Goal: Navigation & Orientation: Find specific page/section

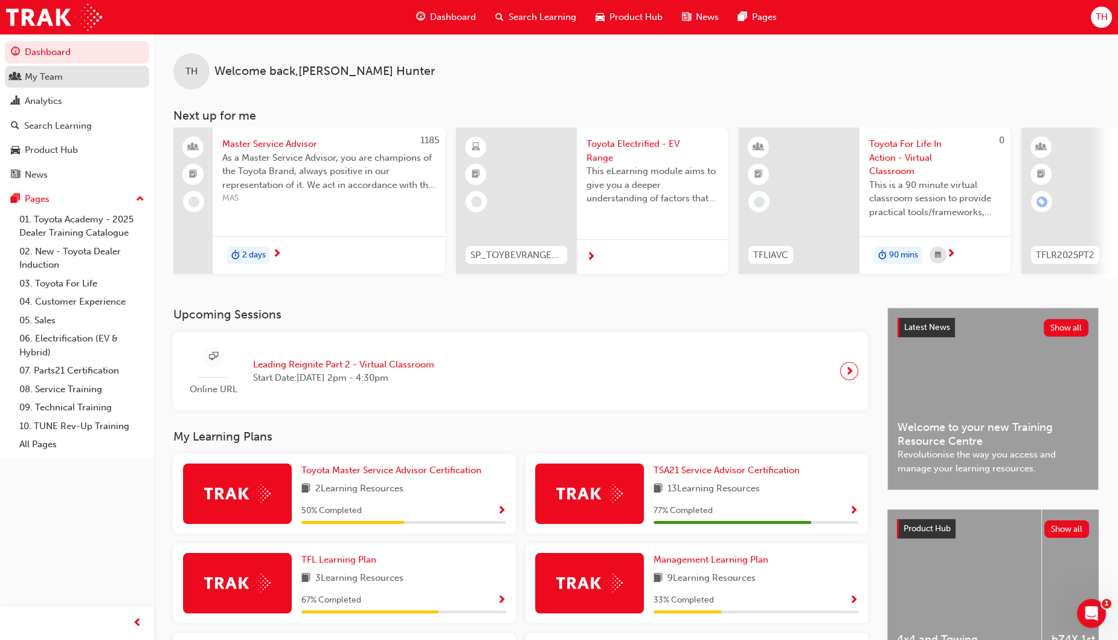
click at [53, 74] on div "My Team" at bounding box center [44, 77] width 38 height 14
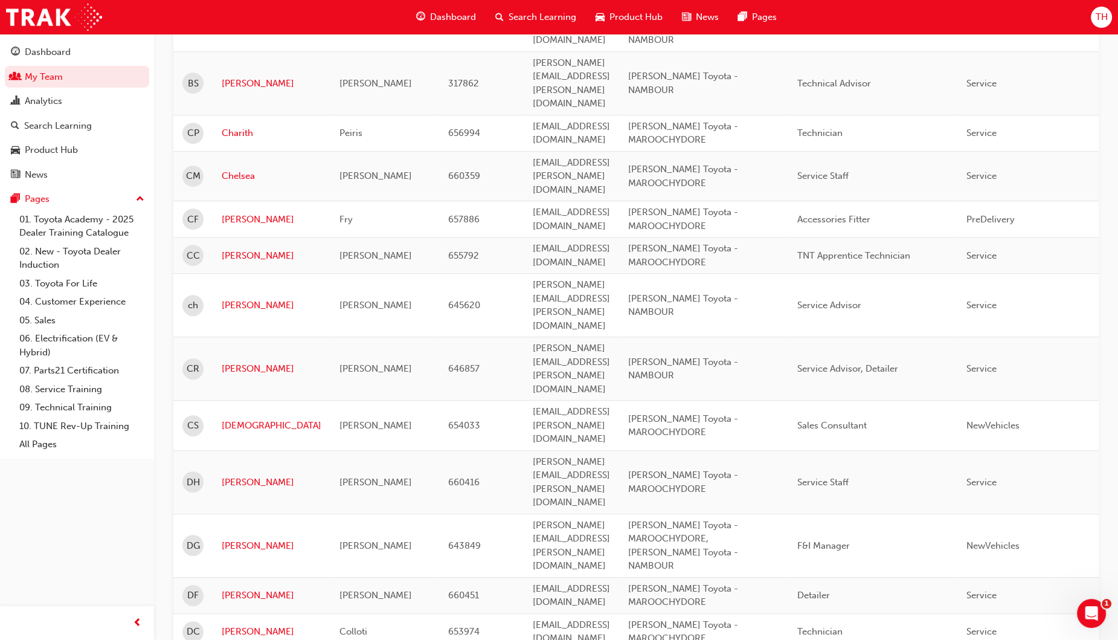
scroll to position [1132, 0]
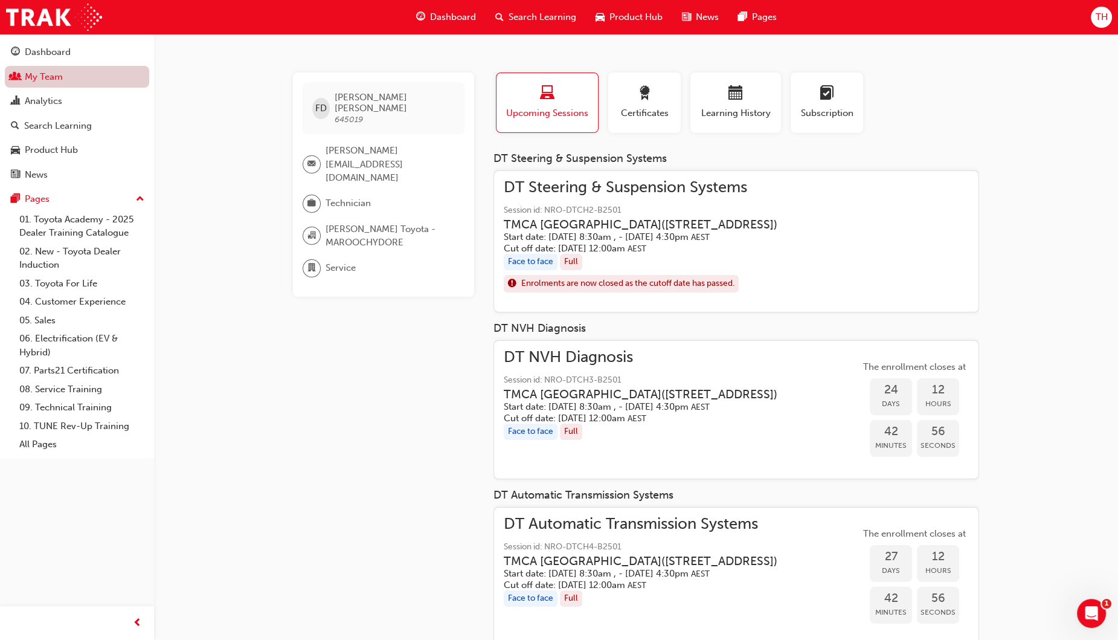
click at [24, 75] on link "My Team" at bounding box center [77, 77] width 144 height 22
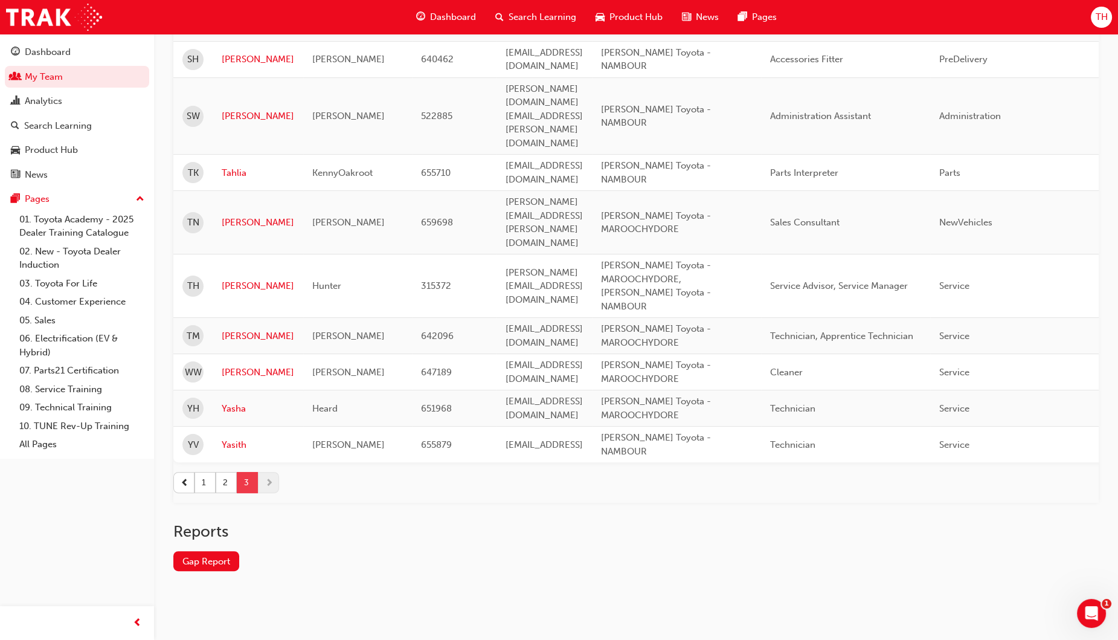
scroll to position [187, 0]
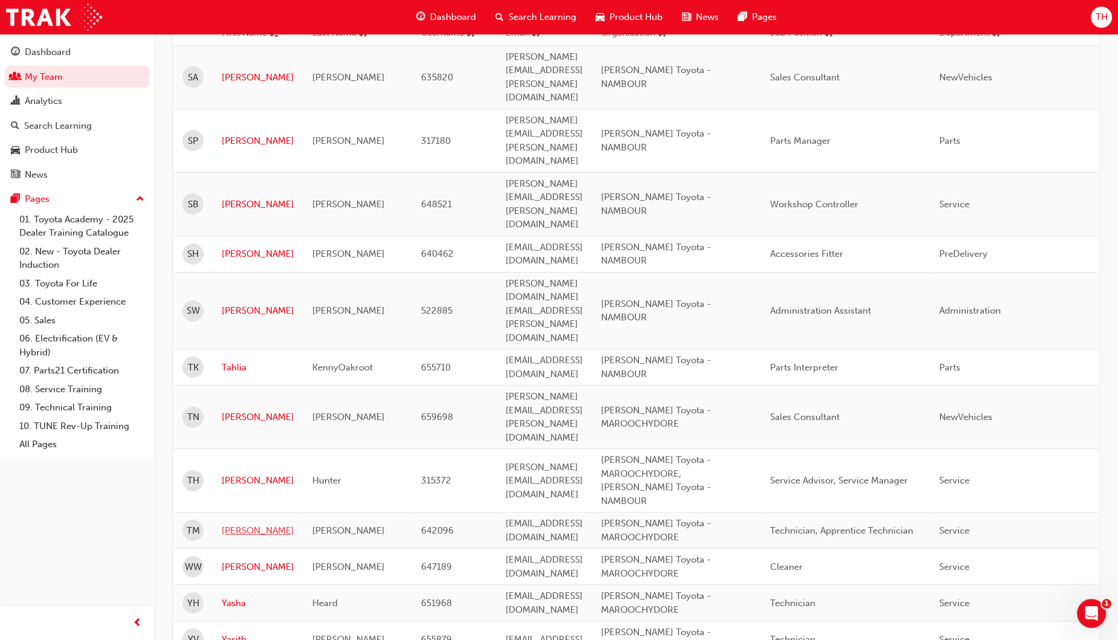
click at [236, 524] on link "[PERSON_NAME]" at bounding box center [258, 531] width 73 height 14
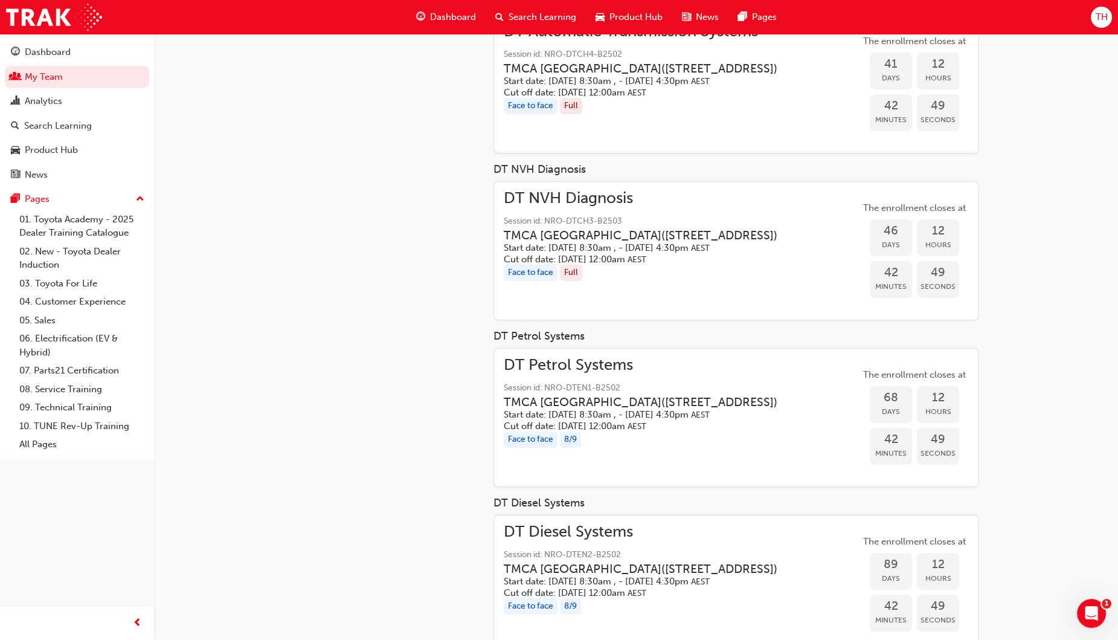
scroll to position [375, 0]
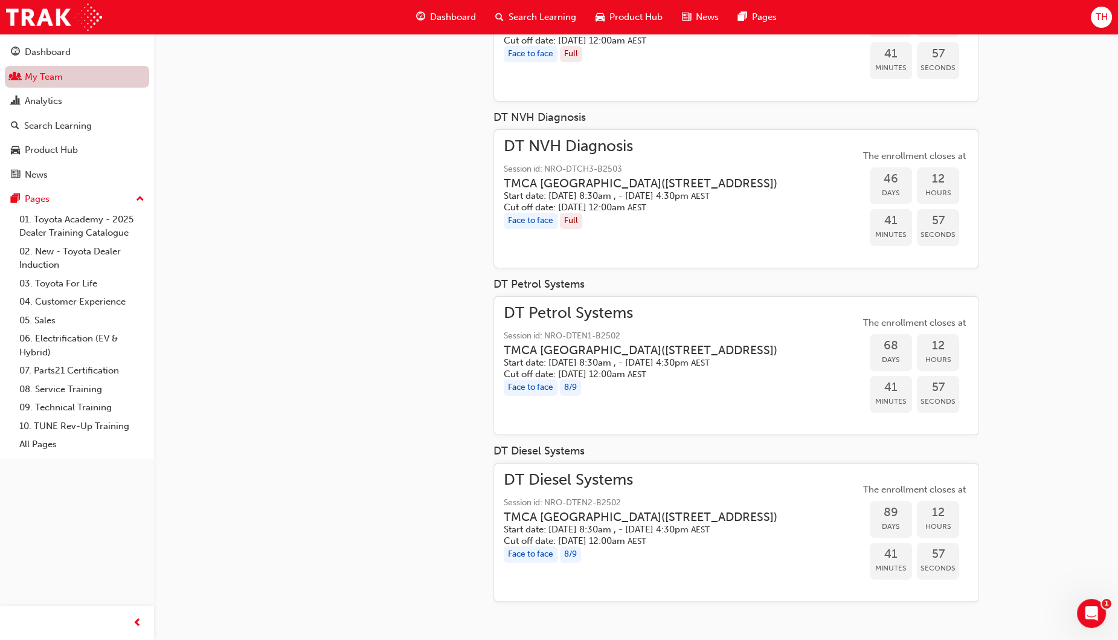
click at [36, 77] on link "My Team" at bounding box center [77, 77] width 144 height 22
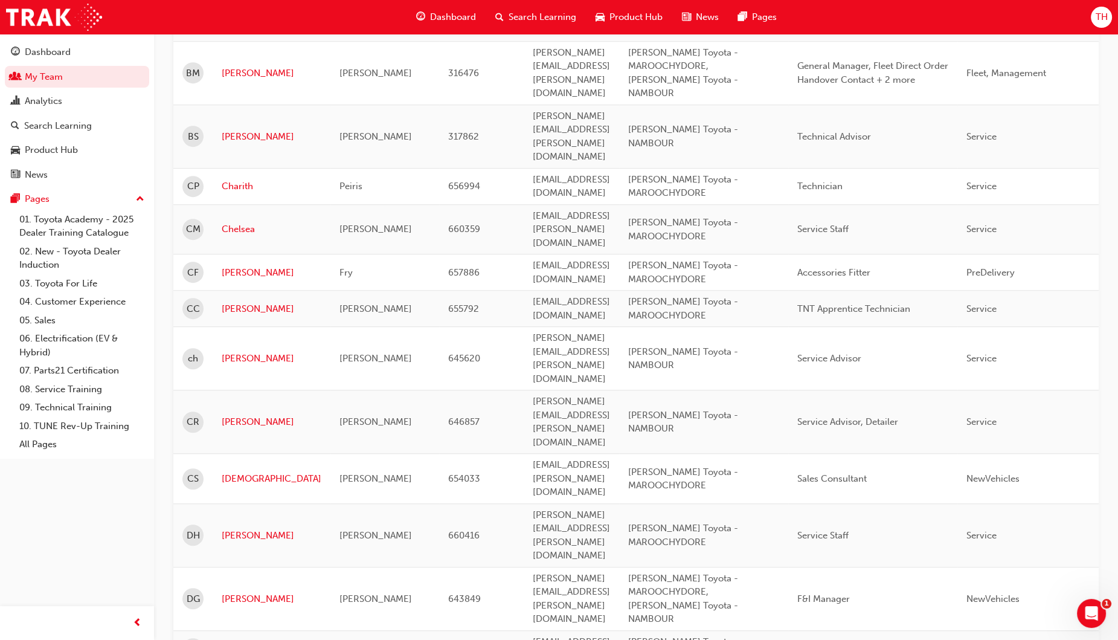
scroll to position [1100, 0]
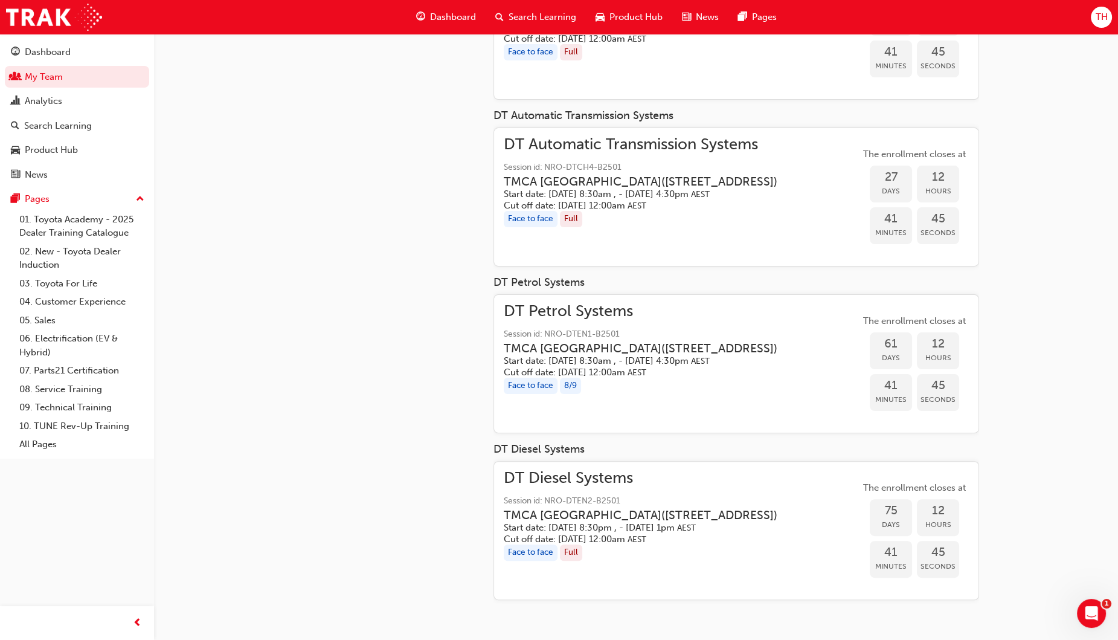
scroll to position [376, 0]
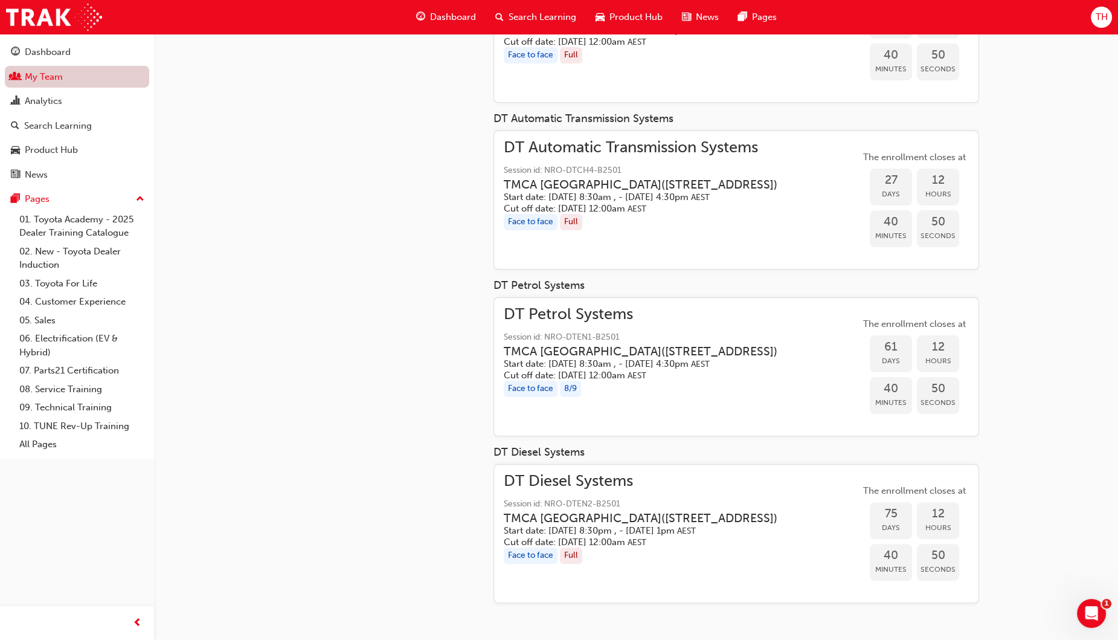
click at [39, 73] on link "My Team" at bounding box center [77, 77] width 144 height 22
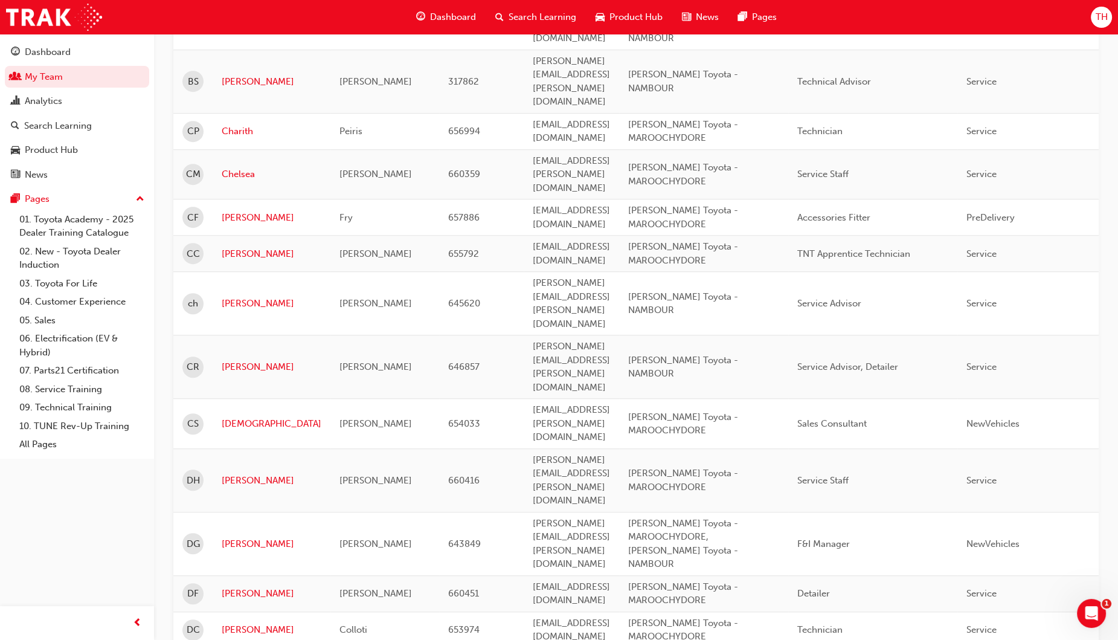
scroll to position [1056, 0]
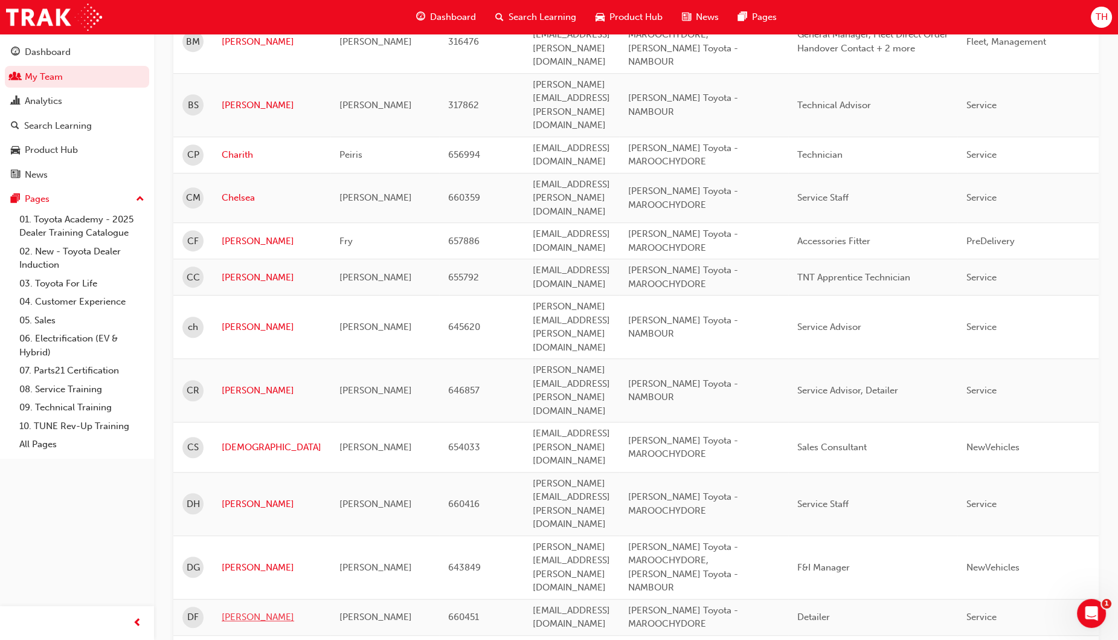
click at [243, 610] on link "[PERSON_NAME]" at bounding box center [272, 617] width 100 height 14
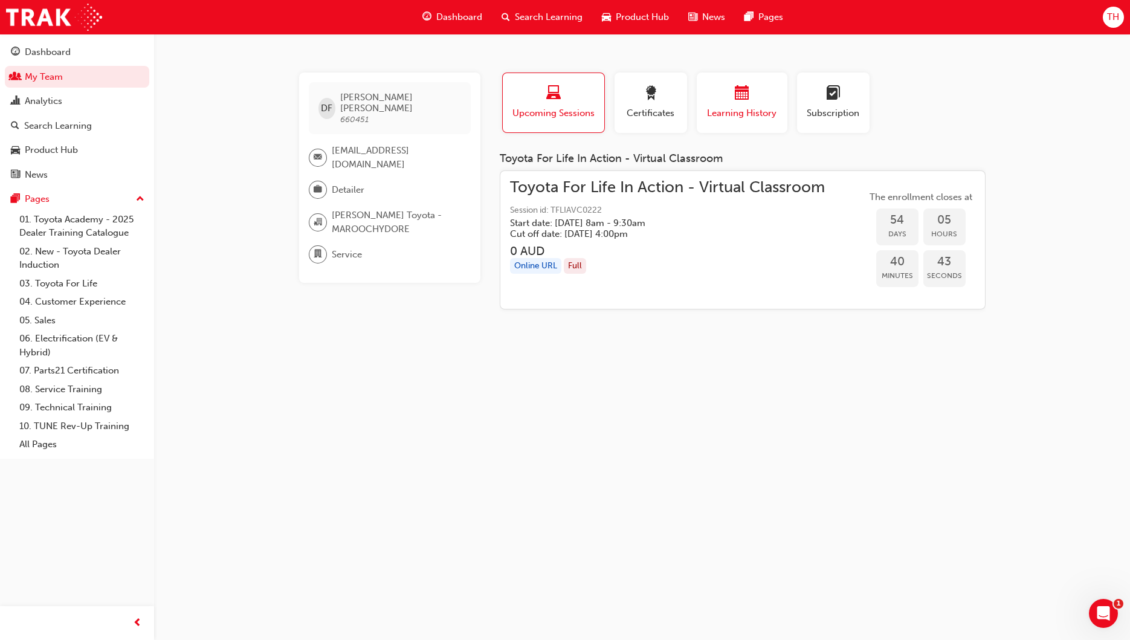
click at [741, 112] on span "Learning History" at bounding box center [742, 113] width 73 height 14
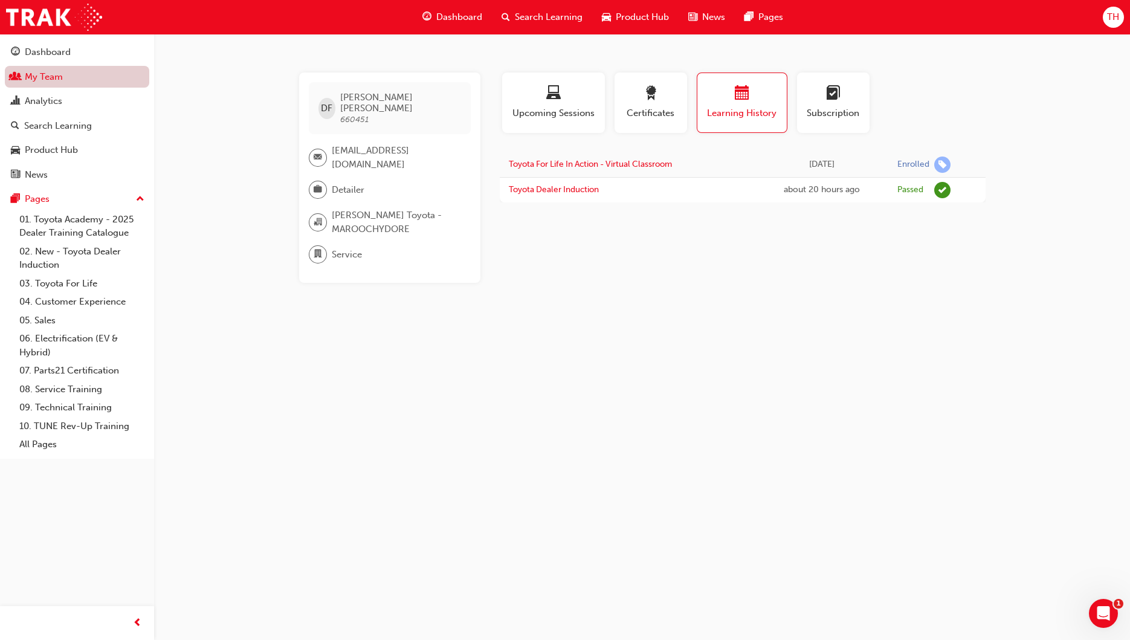
click at [54, 77] on link "My Team" at bounding box center [77, 77] width 144 height 22
